Goal: Transaction & Acquisition: Download file/media

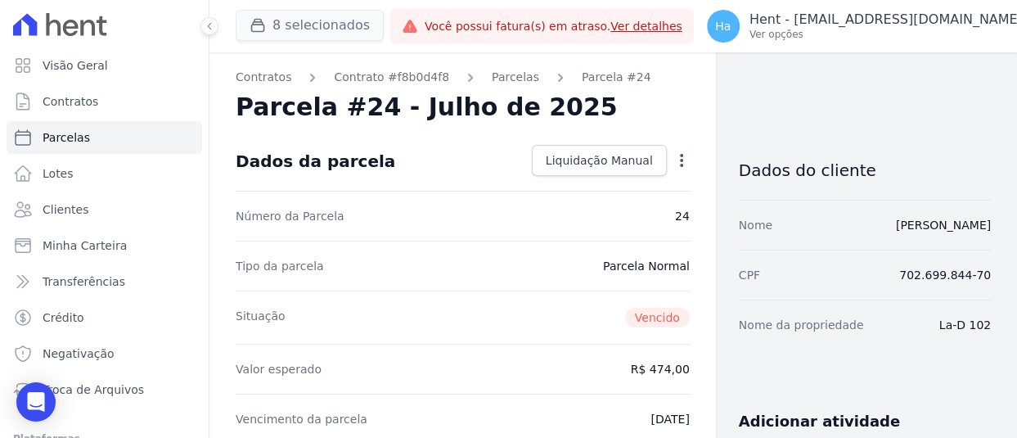
scroll to position [164, 0]
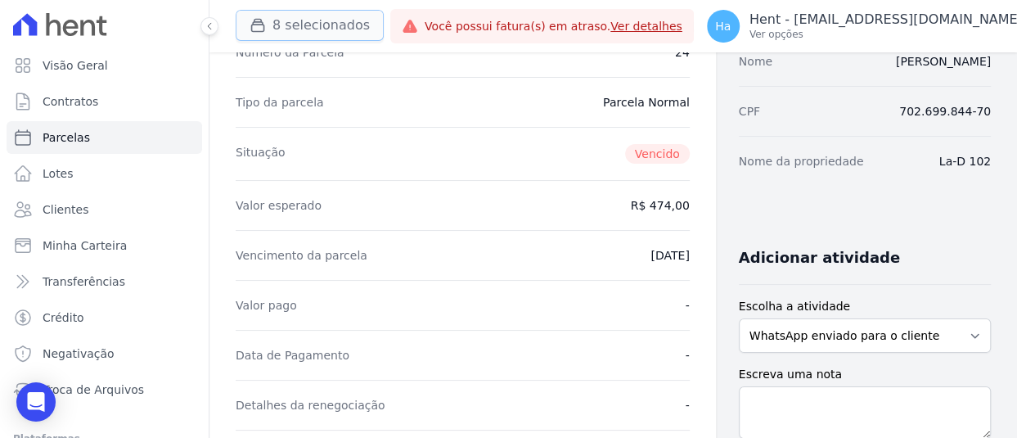
click at [298, 23] on button "8 selecionados" at bounding box center [310, 25] width 148 height 31
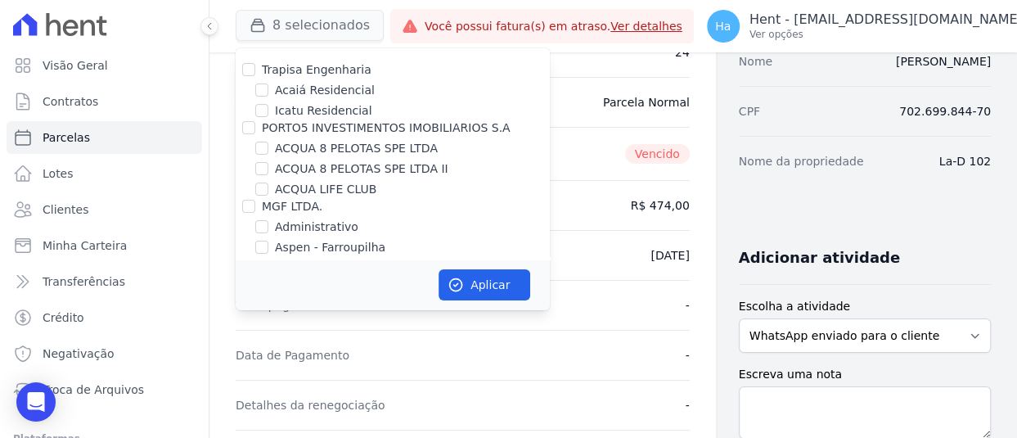
scroll to position [8942, 0]
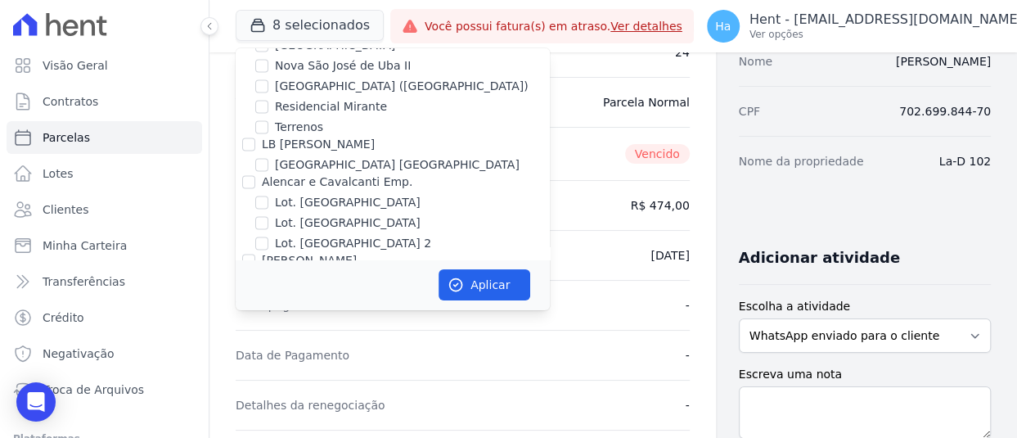
click at [249, 349] on input "Quattro" at bounding box center [248, 355] width 13 height 13
checkbox input "true"
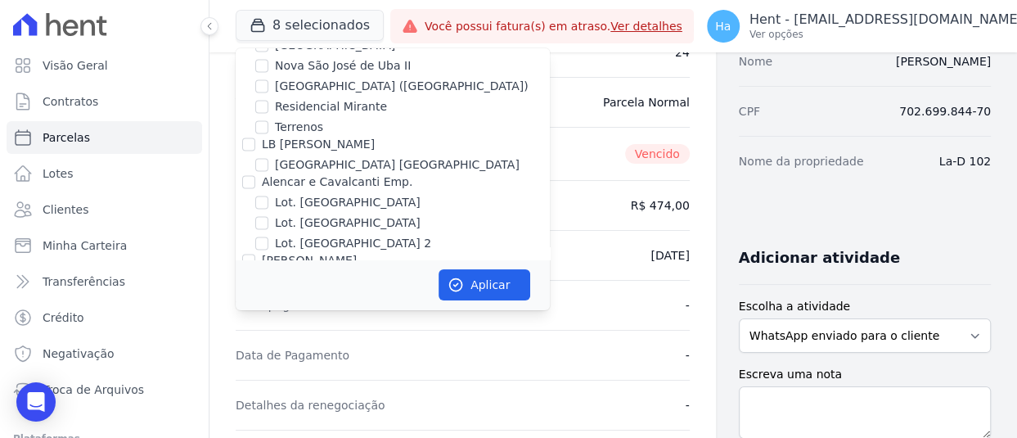
click at [242, 428] on input "ACL CONSTRUTORA E INCORPORADORA LTDA" at bounding box center [248, 434] width 13 height 13
checkbox input "false"
click at [499, 285] on button "Aplicar" at bounding box center [484, 284] width 92 height 31
select select
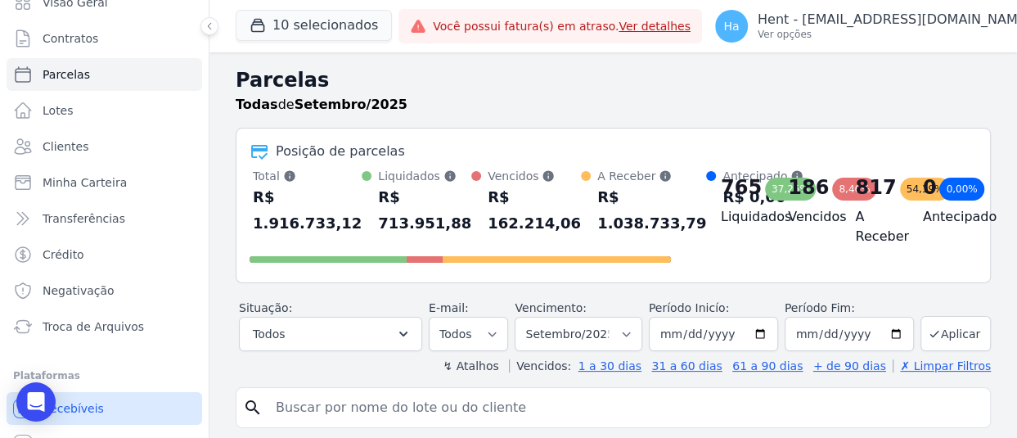
scroll to position [122, 0]
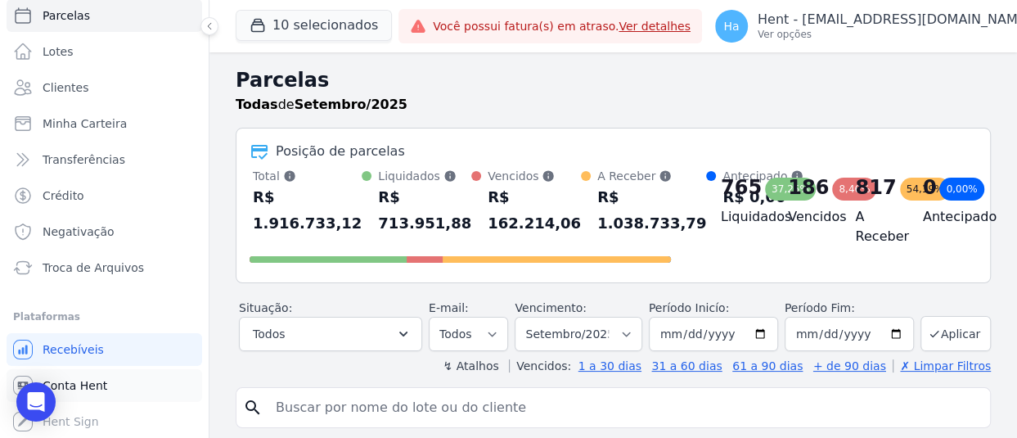
click at [91, 385] on span "Conta Hent" at bounding box center [75, 385] width 65 height 16
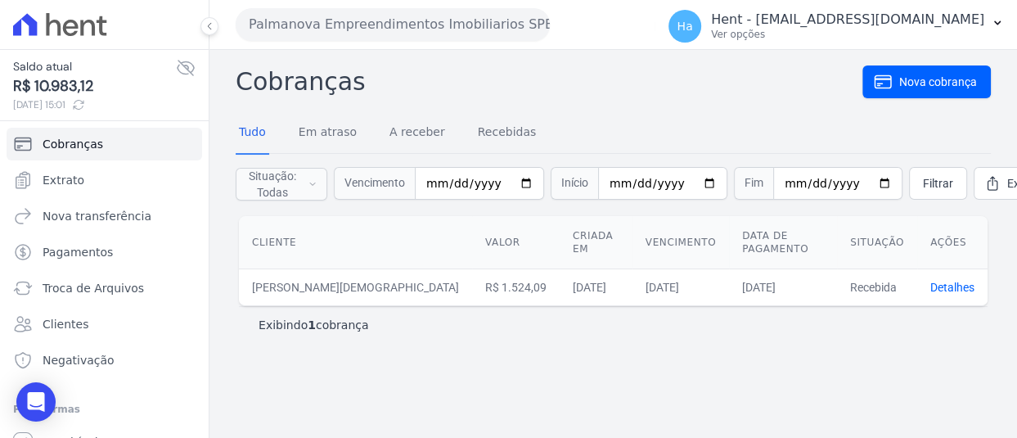
click at [450, 17] on button "Palmanova Empreendimentos Imobiliarios SPE LTDA" at bounding box center [393, 24] width 314 height 33
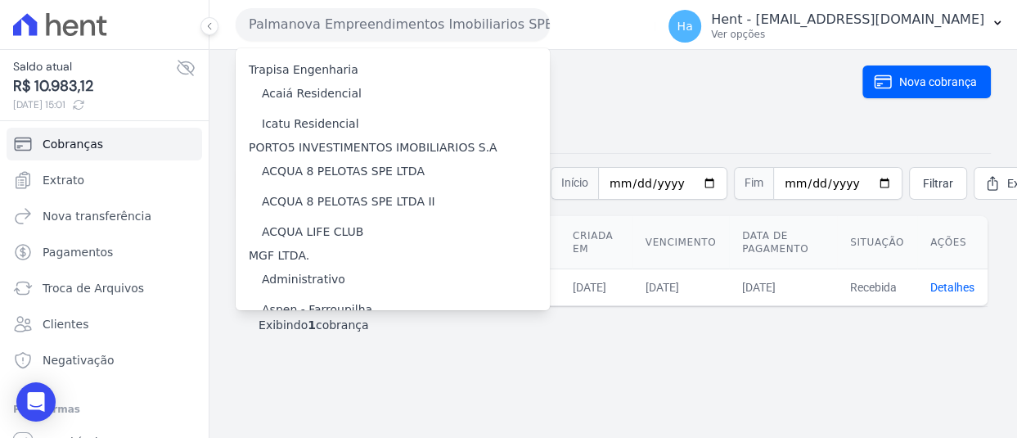
scroll to position [12024, 0]
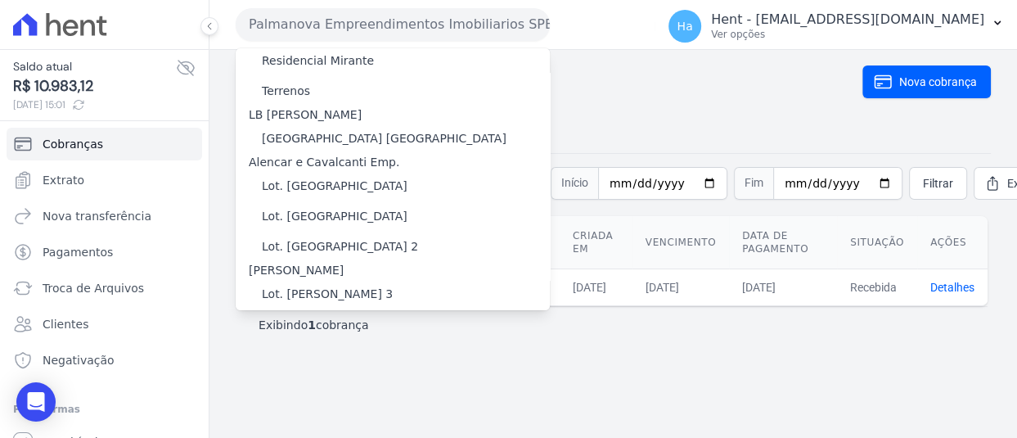
click at [303, 411] on label "Lumini Clube Residencial" at bounding box center [333, 419] width 143 height 17
click at [0, 0] on input "Lumini Clube Residencial" at bounding box center [0, 0] width 0 height 0
click at [303, 411] on label "Lumini Clube Residencial" at bounding box center [333, 419] width 143 height 17
click at [0, 0] on input "Lumini Clube Residencial" at bounding box center [0, 0] width 0 height 0
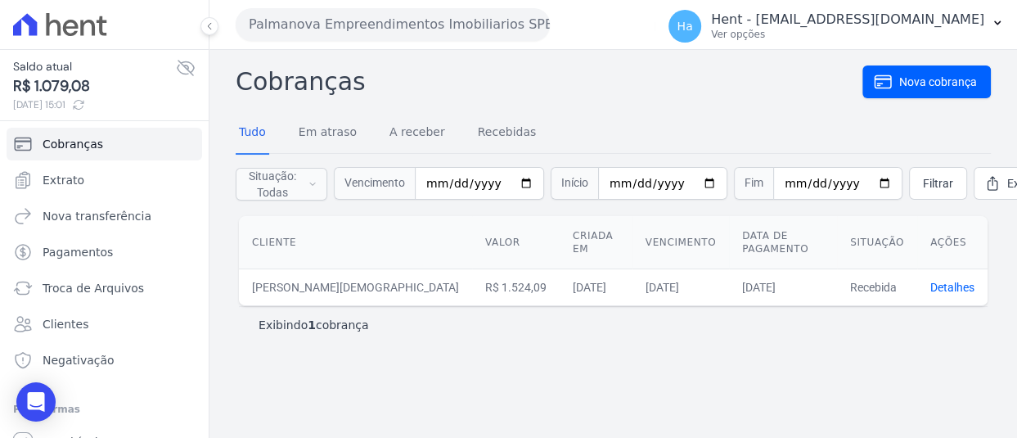
click at [482, 17] on button "Palmanova Empreendimentos Imobiliarios SPE LTDA" at bounding box center [393, 24] width 314 height 33
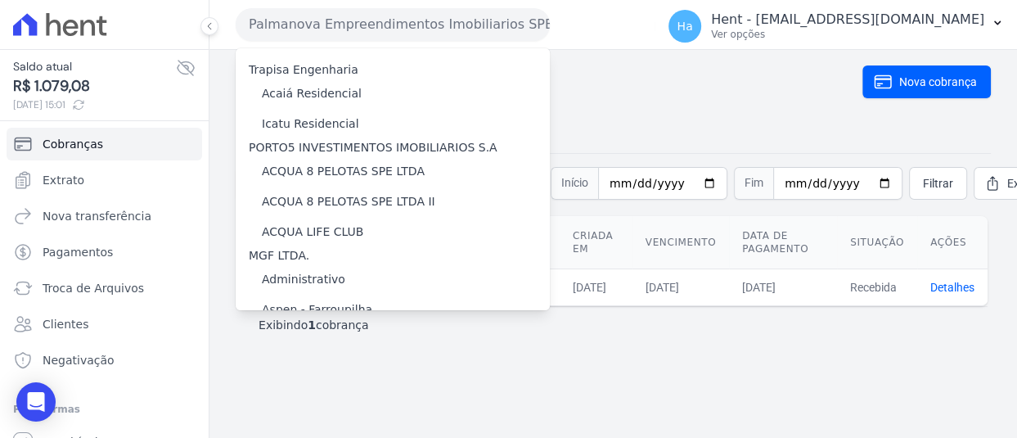
scroll to position [12024, 0]
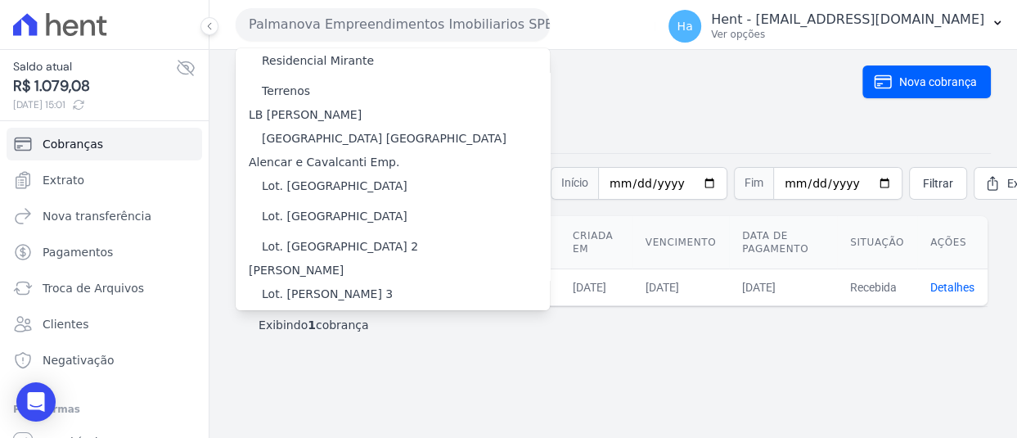
click at [317, 411] on label "Lumini Clube Residencial" at bounding box center [333, 419] width 143 height 17
click at [0, 0] on input "Lumini Clube Residencial" at bounding box center [0, 0] width 0 height 0
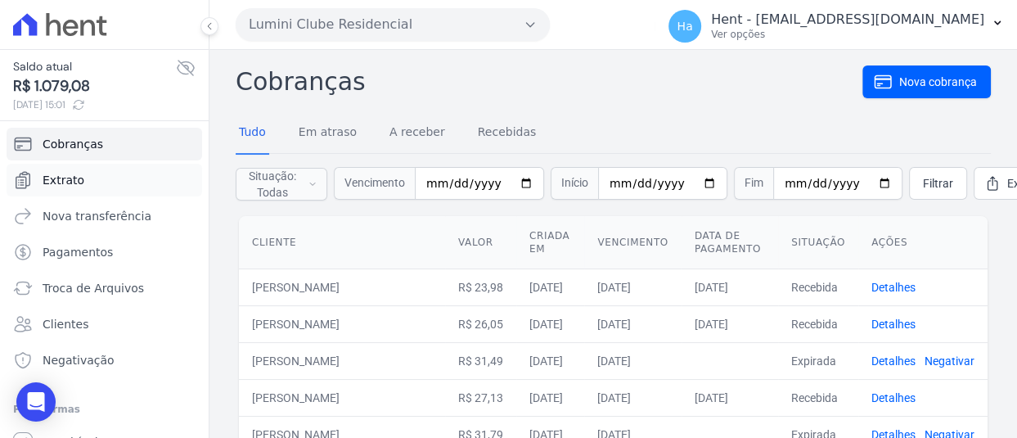
click at [72, 173] on span "Extrato" at bounding box center [64, 180] width 42 height 16
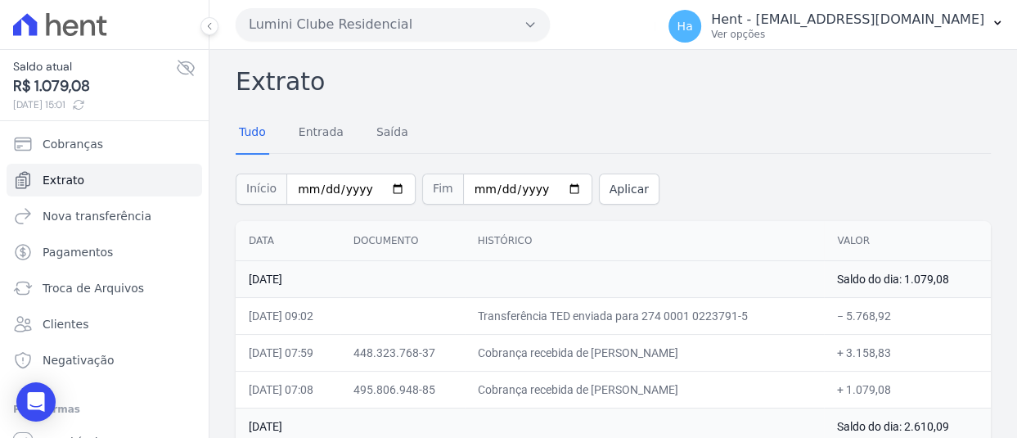
click at [645, 127] on div "Tudo Entrada Saída" at bounding box center [613, 133] width 755 height 40
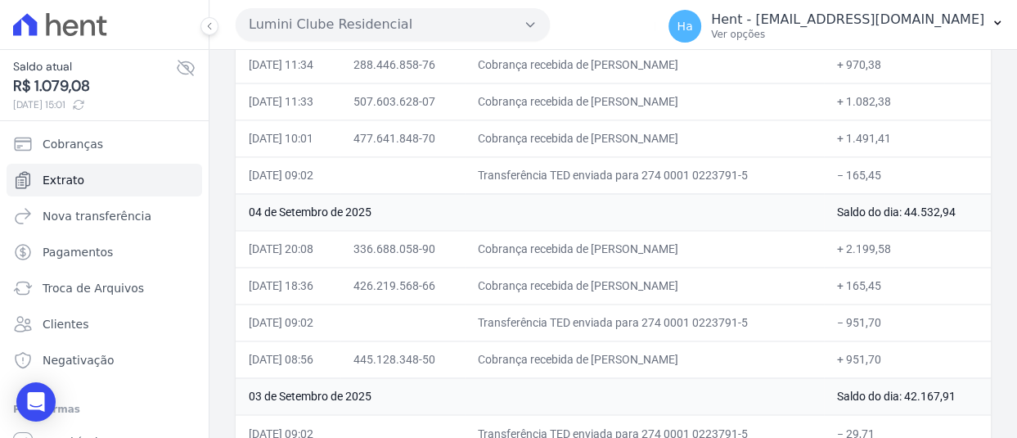
click at [802, 256] on td "Cobrança recebida de SUZANA PEDROSO CELESTINO" at bounding box center [645, 248] width 360 height 37
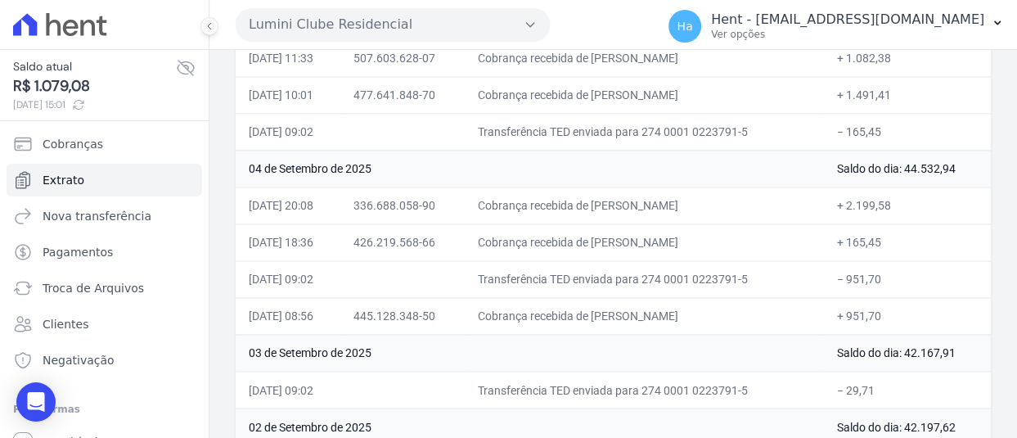
click at [650, 142] on td "Transferência TED enviada para 274 0001 0223791-5" at bounding box center [645, 131] width 360 height 37
click at [699, 232] on td "Cobrança recebida de JOAB MELQUIADES TOMAZ DE SOUZA" at bounding box center [645, 241] width 360 height 37
click at [422, 24] on button "Lumini Clube Residencial" at bounding box center [393, 24] width 314 height 33
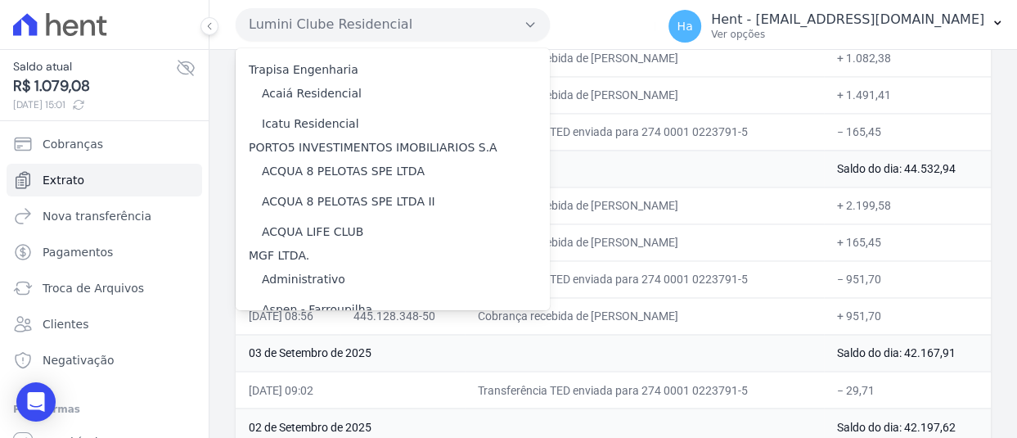
scroll to position [4507, 0]
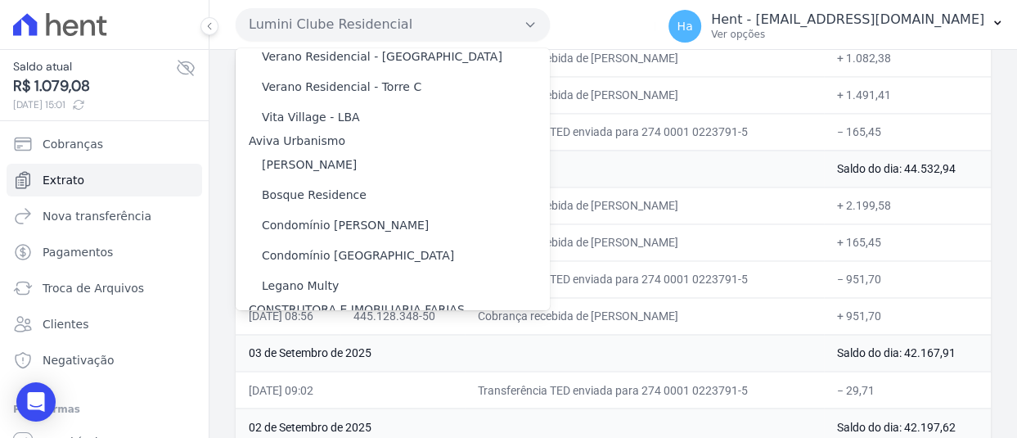
click at [283, 325] on label "[GEOGRAPHIC_DATA] [GEOGRAPHIC_DATA]" at bounding box center [384, 333] width 245 height 17
click at [0, 0] on input "[GEOGRAPHIC_DATA] [GEOGRAPHIC_DATA]" at bounding box center [0, 0] width 0 height 0
click at [283, 325] on label "[GEOGRAPHIC_DATA] [GEOGRAPHIC_DATA]" at bounding box center [384, 333] width 245 height 17
click at [0, 0] on input "[GEOGRAPHIC_DATA] [GEOGRAPHIC_DATA]" at bounding box center [0, 0] width 0 height 0
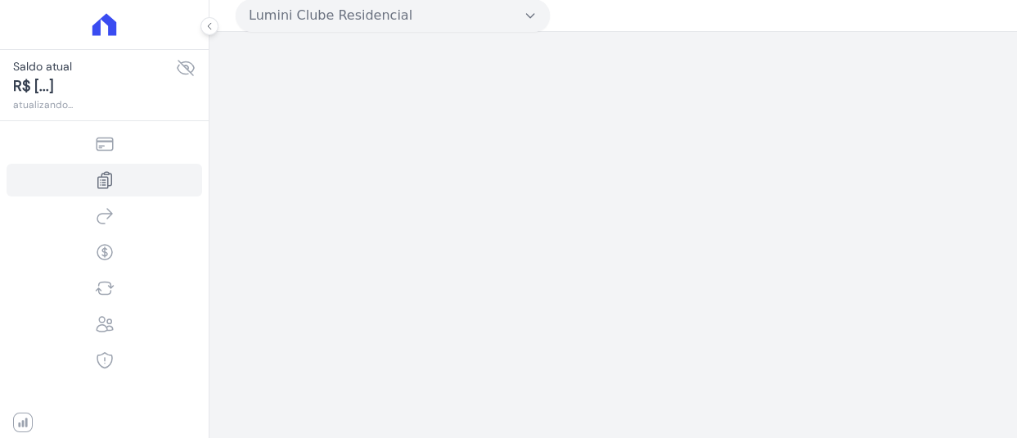
click at [496, 20] on button "Lumini Clube Residencial" at bounding box center [393, 15] width 314 height 33
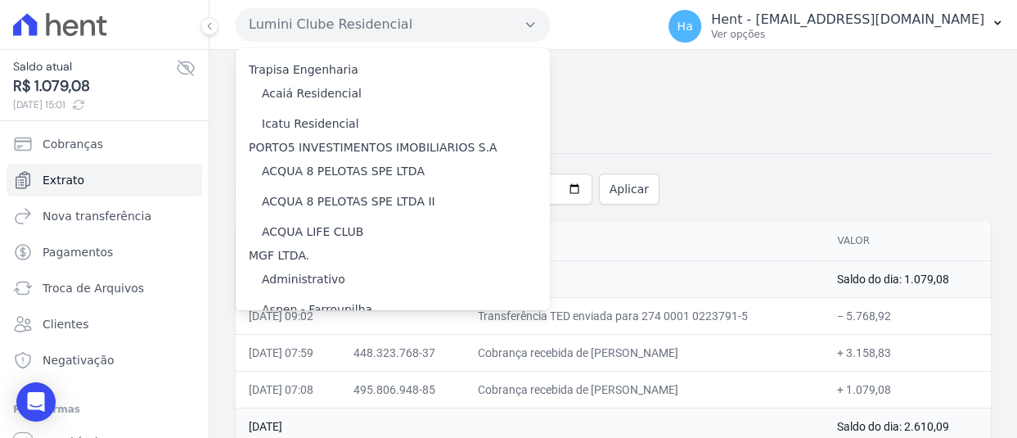
scroll to position [4507, 0]
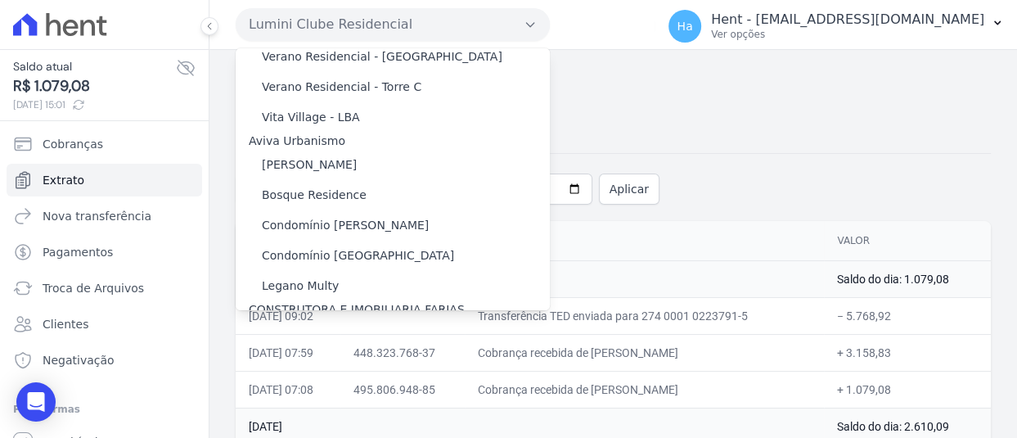
click at [322, 325] on label "[GEOGRAPHIC_DATA] [GEOGRAPHIC_DATA]" at bounding box center [384, 333] width 245 height 17
click at [0, 0] on input "[GEOGRAPHIC_DATA] [GEOGRAPHIC_DATA]" at bounding box center [0, 0] width 0 height 0
click at [322, 325] on label "[GEOGRAPHIC_DATA] [GEOGRAPHIC_DATA]" at bounding box center [384, 333] width 245 height 17
click at [0, 0] on input "[GEOGRAPHIC_DATA] [GEOGRAPHIC_DATA]" at bounding box center [0, 0] width 0 height 0
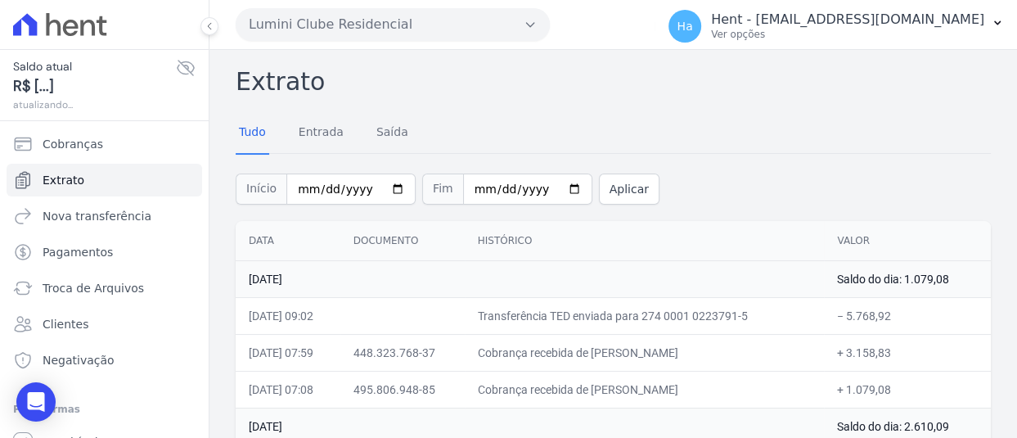
click at [326, 17] on button "Lumini Clube Residencial" at bounding box center [393, 24] width 314 height 33
click at [480, 15] on button "Lumini Clube Residencial" at bounding box center [393, 24] width 314 height 33
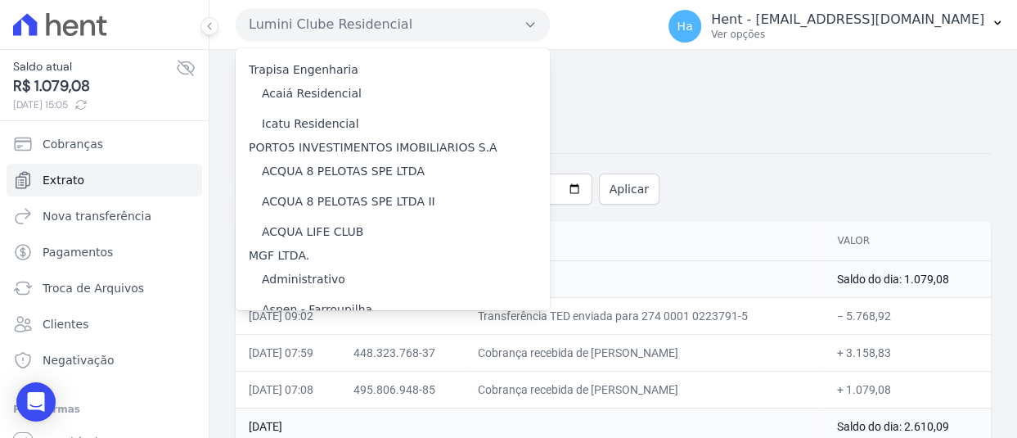
scroll to position [4507, 0]
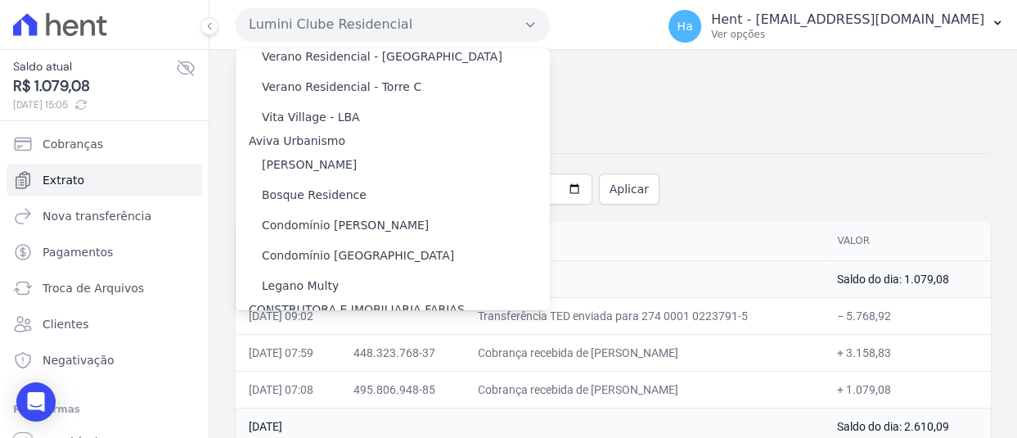
click at [288, 325] on label "[GEOGRAPHIC_DATA] [GEOGRAPHIC_DATA]" at bounding box center [384, 333] width 245 height 17
click at [0, 0] on input "[GEOGRAPHIC_DATA] [GEOGRAPHIC_DATA]" at bounding box center [0, 0] width 0 height 0
click at [288, 325] on label "[GEOGRAPHIC_DATA] [GEOGRAPHIC_DATA]" at bounding box center [384, 333] width 245 height 17
click at [0, 0] on input "[GEOGRAPHIC_DATA] [GEOGRAPHIC_DATA]" at bounding box center [0, 0] width 0 height 0
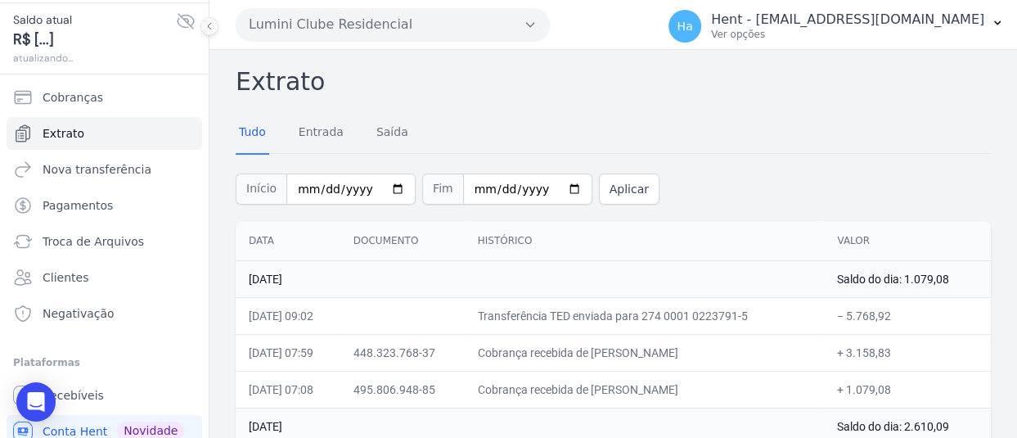
scroll to position [92, 0]
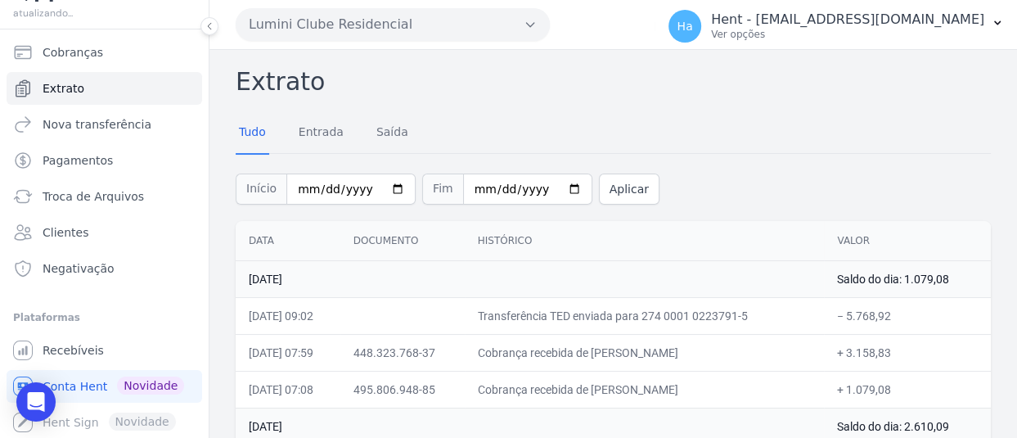
click at [503, 17] on button "Lumini Clube Residencial" at bounding box center [393, 24] width 314 height 33
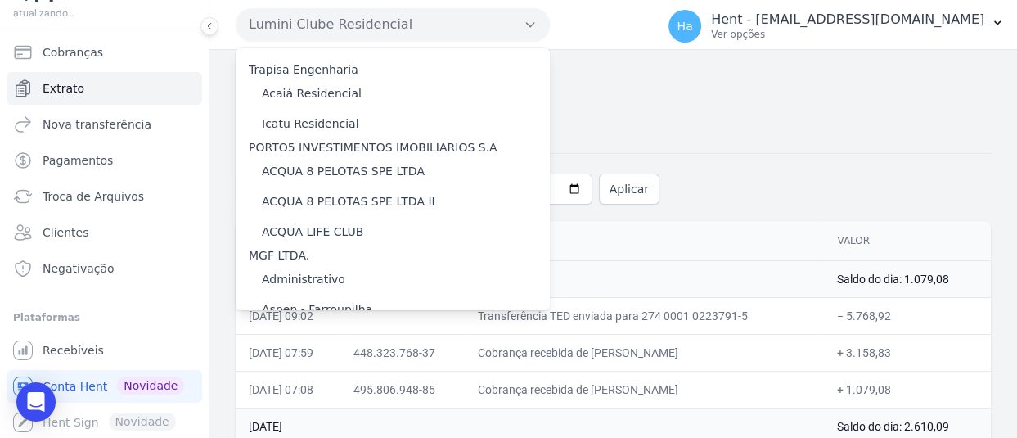
scroll to position [4507, 0]
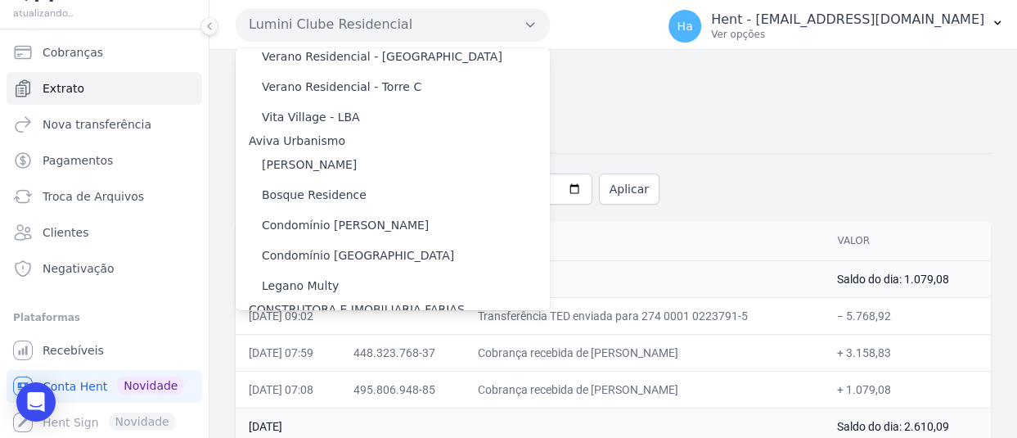
click at [302, 325] on label "[GEOGRAPHIC_DATA] [GEOGRAPHIC_DATA]" at bounding box center [384, 333] width 245 height 17
click at [0, 0] on input "[GEOGRAPHIC_DATA] [GEOGRAPHIC_DATA]" at bounding box center [0, 0] width 0 height 0
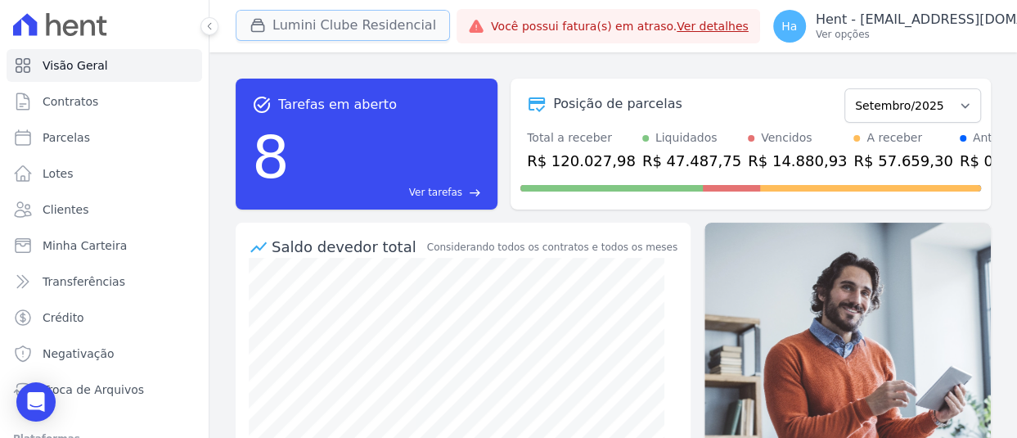
click at [364, 24] on button "Lumini Clube Residencial" at bounding box center [343, 25] width 214 height 31
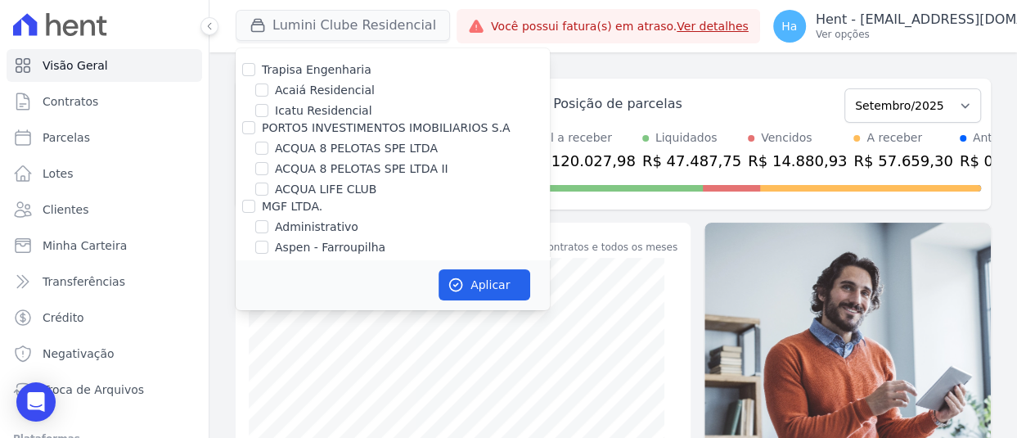
scroll to position [3343, 0]
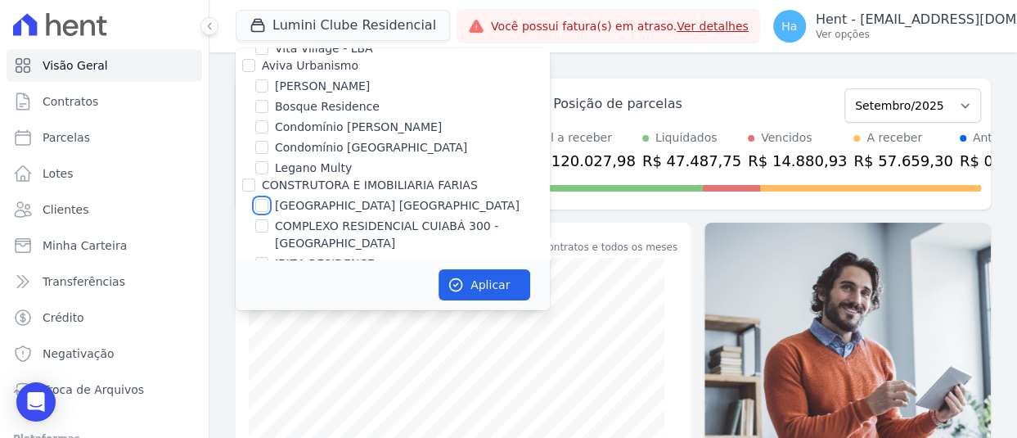
click at [266, 199] on input "[GEOGRAPHIC_DATA] [GEOGRAPHIC_DATA]" at bounding box center [261, 205] width 13 height 13
checkbox input "true"
click at [467, 276] on button "Aplicar" at bounding box center [484, 284] width 92 height 31
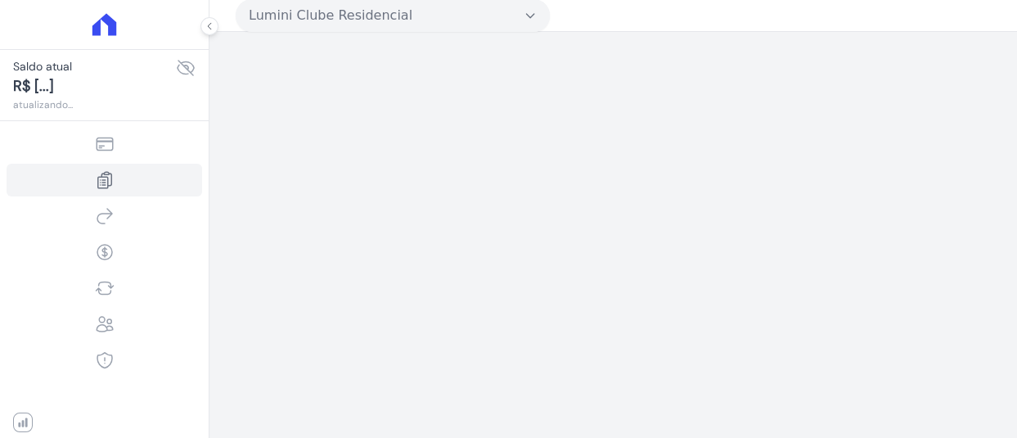
click at [530, 24] on button "Lumini Clube Residencial" at bounding box center [393, 15] width 314 height 33
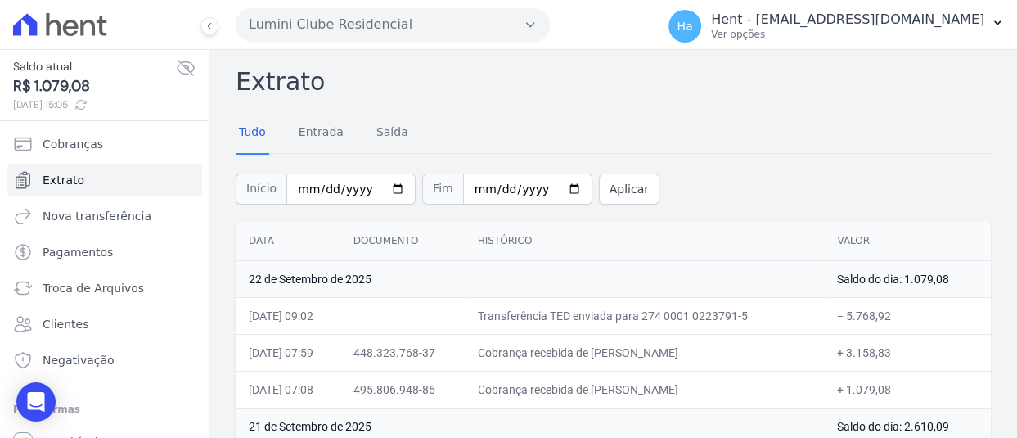
click at [529, 28] on icon "button" at bounding box center [530, 24] width 13 height 13
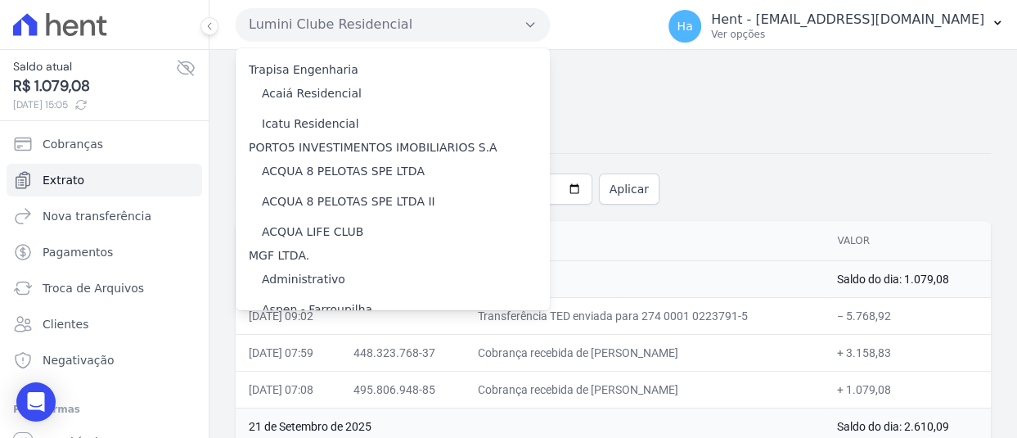
scroll to position [4507, 0]
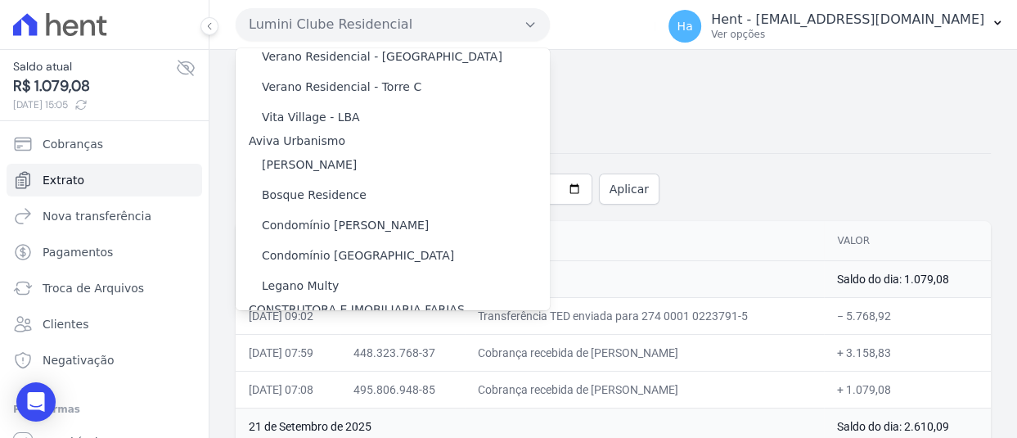
click at [359, 318] on div "[GEOGRAPHIC_DATA] [GEOGRAPHIC_DATA]" at bounding box center [393, 333] width 314 height 30
click at [351, 325] on label "[GEOGRAPHIC_DATA] [GEOGRAPHIC_DATA]" at bounding box center [384, 333] width 245 height 17
click at [0, 0] on input "[GEOGRAPHIC_DATA] [GEOGRAPHIC_DATA]" at bounding box center [0, 0] width 0 height 0
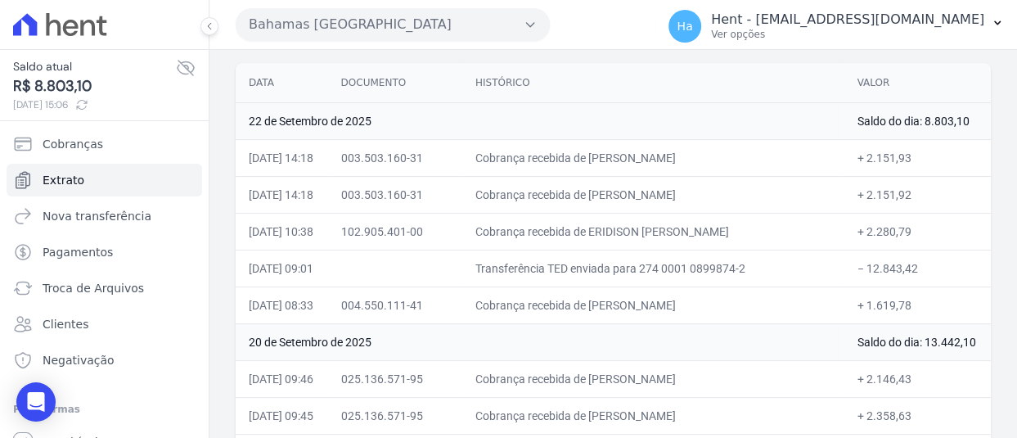
scroll to position [164, 0]
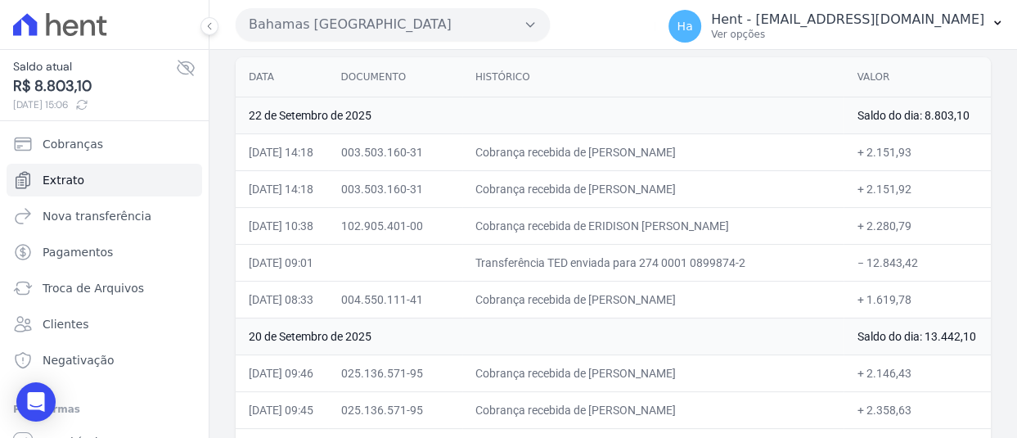
drag, startPoint x: 916, startPoint y: 227, endPoint x: 853, endPoint y: 229, distance: 63.0
click at [853, 229] on td "+ 2.280,79" at bounding box center [916, 225] width 147 height 37
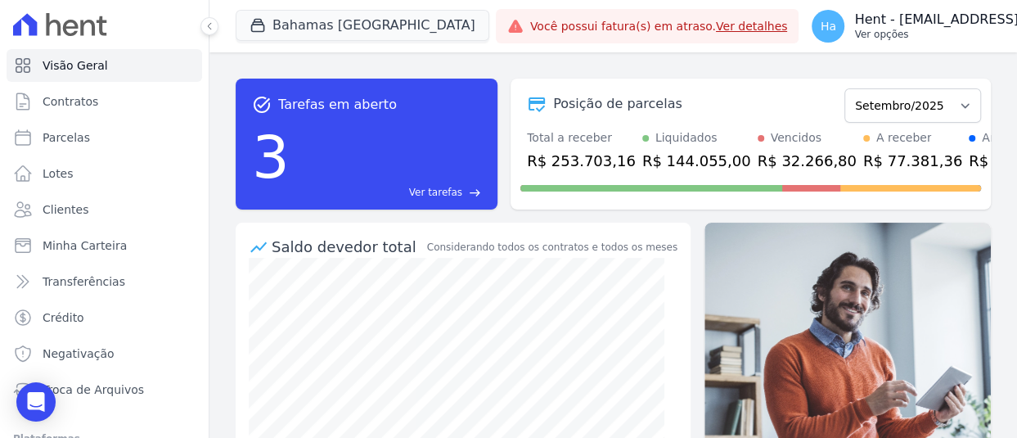
click at [890, 32] on p "Ver opções" at bounding box center [990, 34] width 273 height 13
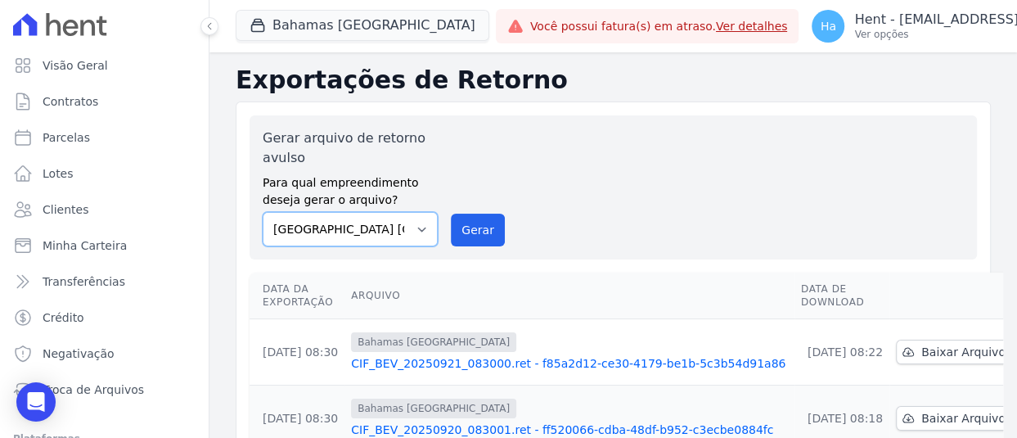
click at [384, 230] on select "Acaiá Residencial ACQUA 8 PELOTAS SPE LTDA ACQUA 8 PELOTAS SPE LTDA II ACQUA LI…" at bounding box center [350, 229] width 175 height 34
click at [469, 233] on button "Gerar" at bounding box center [478, 229] width 54 height 33
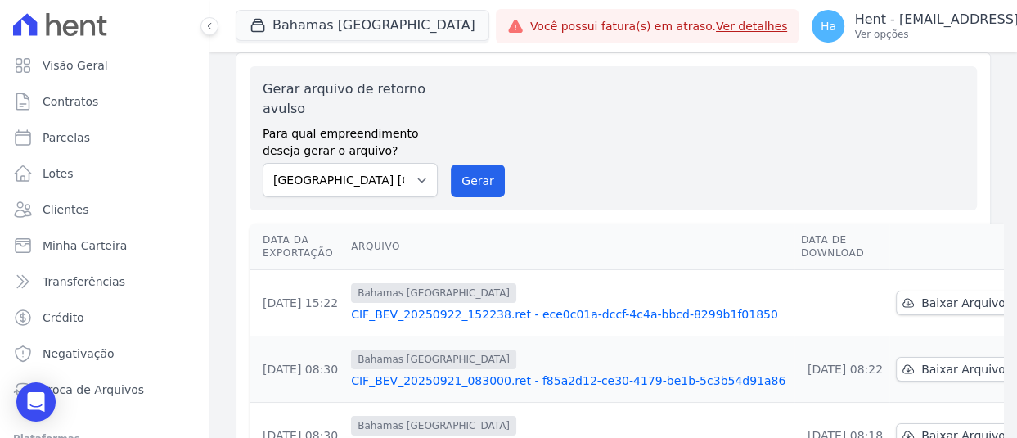
scroll to position [164, 0]
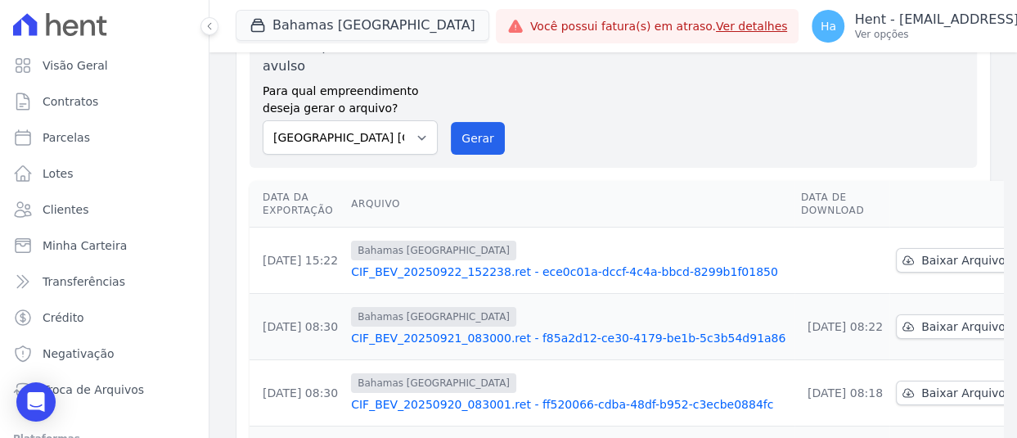
click at [695, 263] on link "CIF_BEV_20250922_152238.ret - ece0c01a-dccf-4c4a-bbcd-8299b1f01850" at bounding box center [569, 271] width 437 height 16
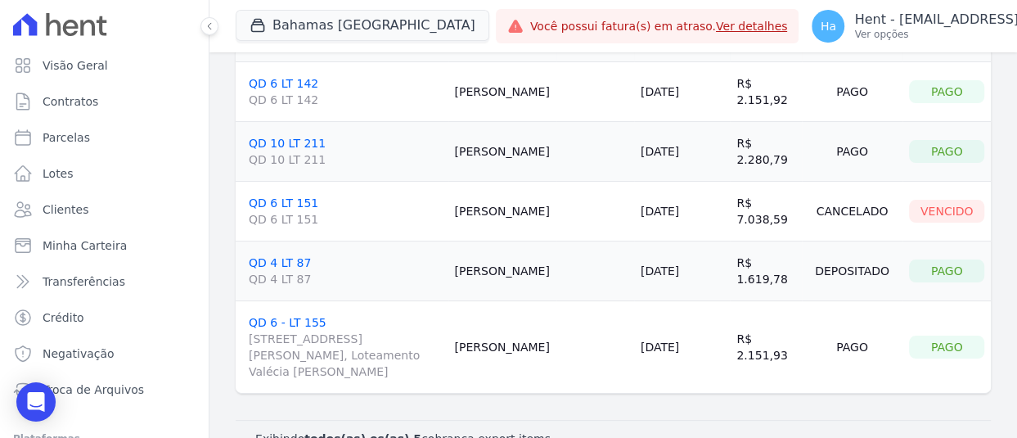
scroll to position [141, 0]
click at [892, 34] on p "Ver opções" at bounding box center [990, 34] width 273 height 13
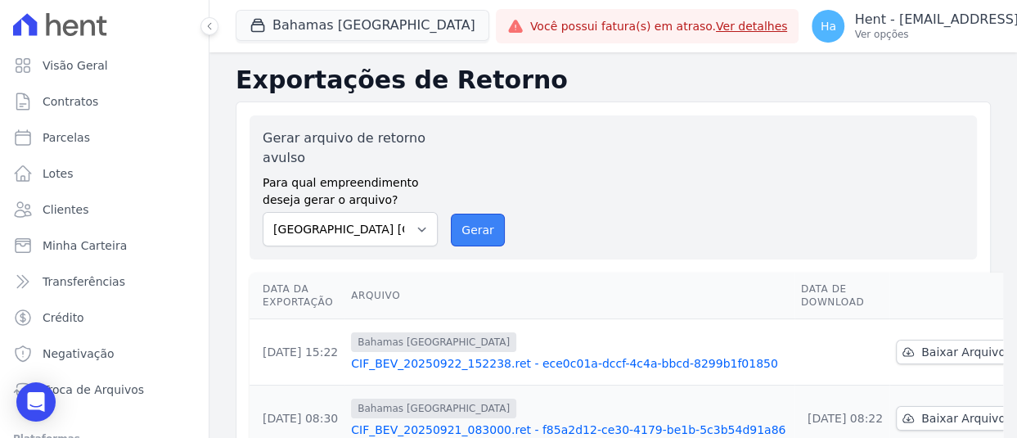
click at [464, 231] on button "Gerar" at bounding box center [478, 229] width 54 height 33
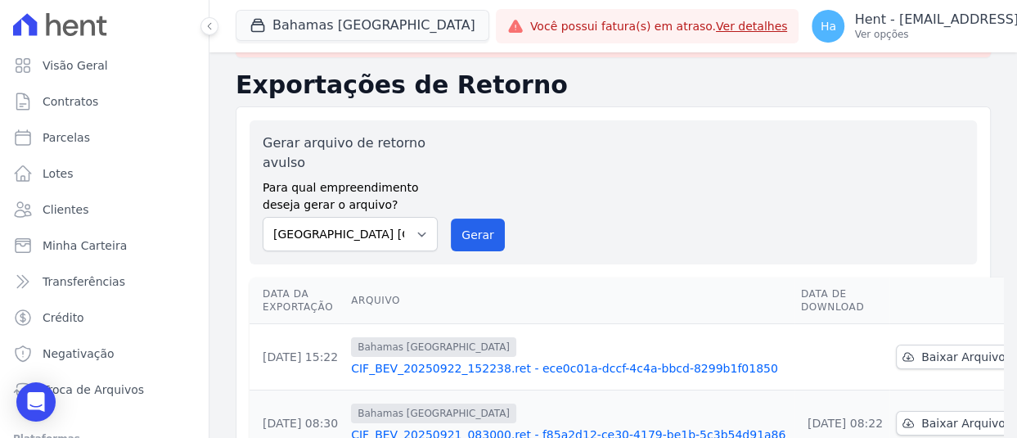
scroll to position [164, 0]
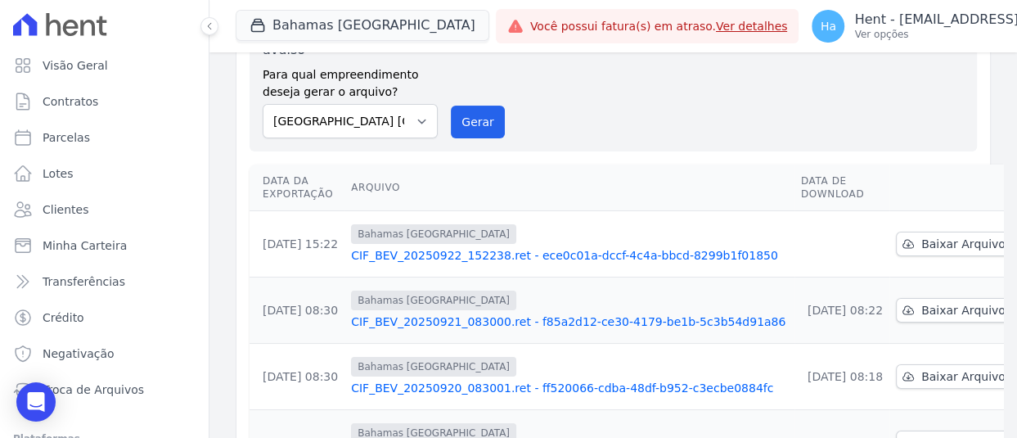
click at [564, 321] on link "CIF_BEV_20250921_083000.ret - f85a2d12-ce30-4179-be1b-5c3b54d91a86" at bounding box center [569, 321] width 437 height 16
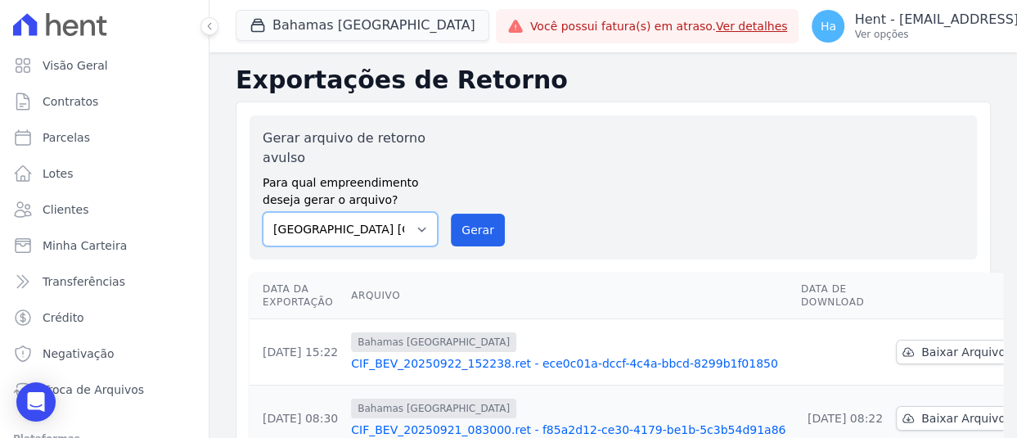
click at [416, 236] on select "Acaiá Residencial ACQUA 8 PELOTAS SPE LTDA ACQUA 8 PELOTAS SPE LTDA II ACQUA LI…" at bounding box center [350, 229] width 175 height 34
click at [263, 212] on select "Acaiá Residencial ACQUA 8 PELOTAS SPE LTDA ACQUA 8 PELOTAS SPE LTDA II ACQUA LI…" at bounding box center [350, 229] width 175 height 34
click at [478, 235] on button "Gerar" at bounding box center [478, 229] width 54 height 33
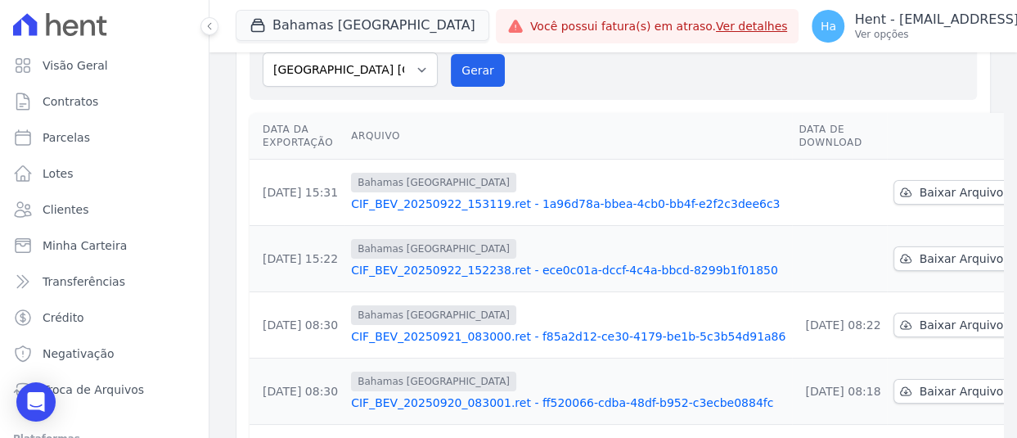
scroll to position [245, 0]
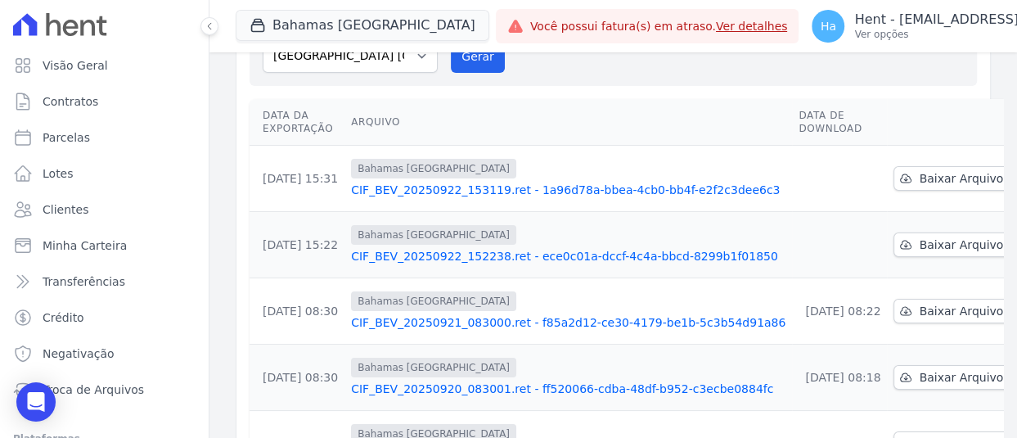
click at [584, 182] on link "CIF_BEV_20250922_153119.ret - 1a96d78a-bbea-4cb0-bb4f-e2f2c3dee6c3" at bounding box center [568, 190] width 434 height 16
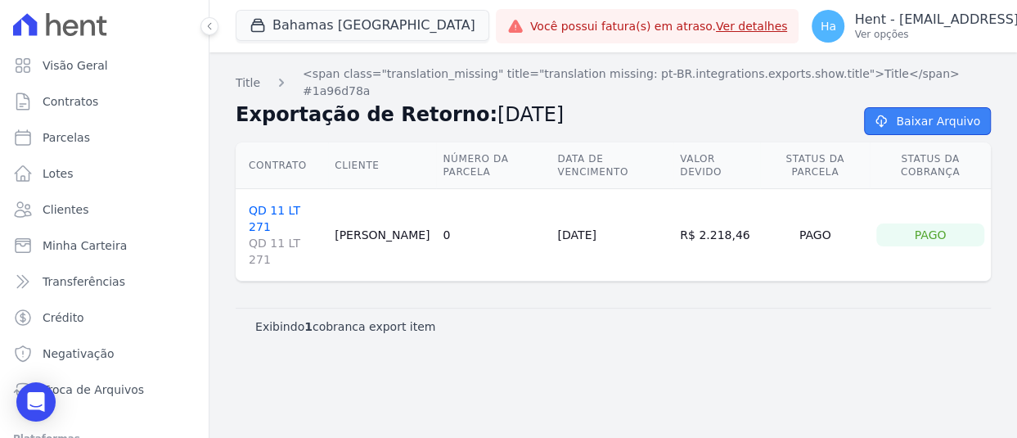
click at [923, 107] on link "Baixar Arquivo" at bounding box center [927, 121] width 127 height 28
